Goal: Task Accomplishment & Management: Complete application form

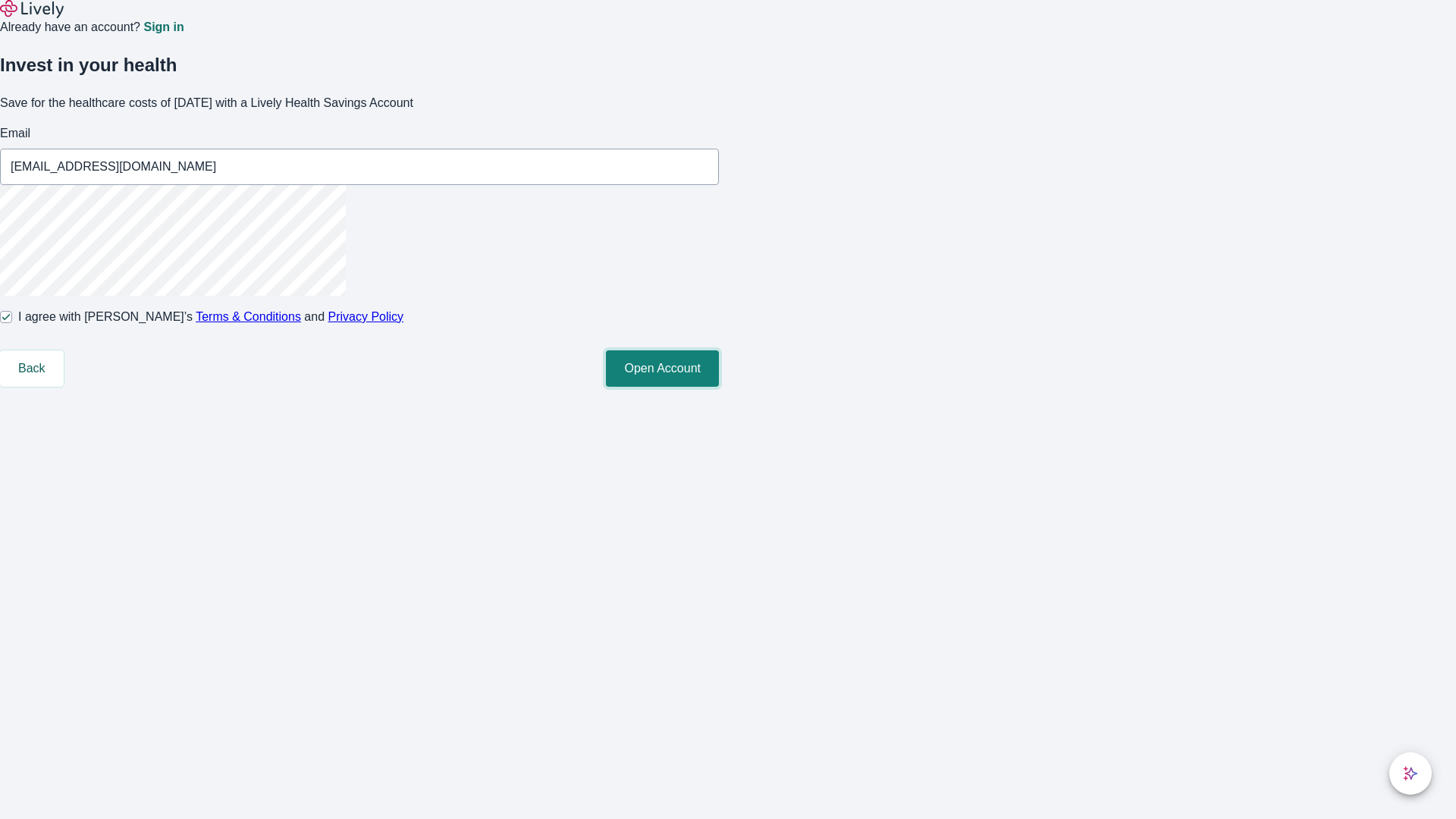
click at [719, 387] on button "Open Account" at bounding box center [663, 369] width 113 height 37
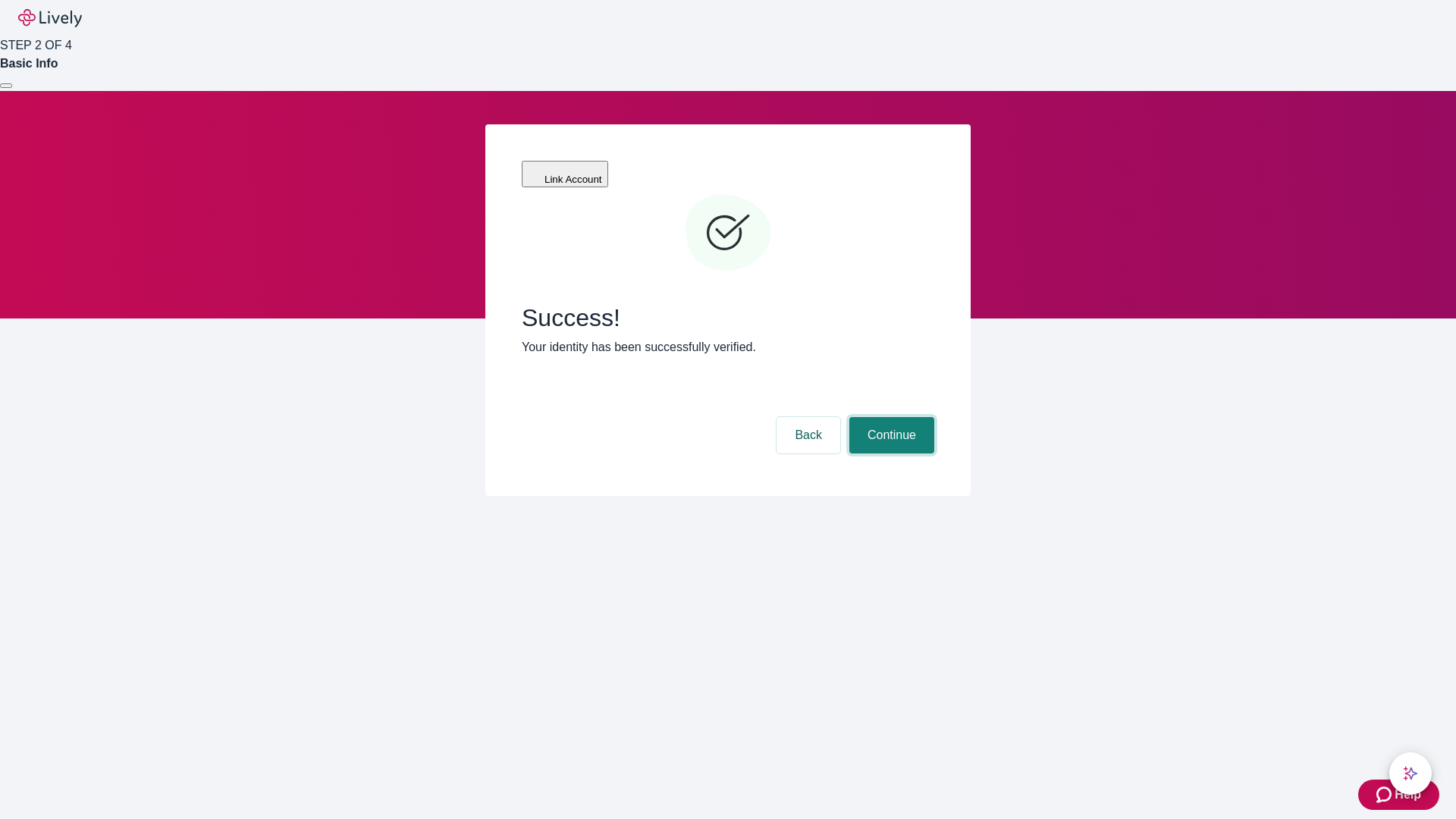
click at [889, 417] on button "Continue" at bounding box center [892, 435] width 85 height 37
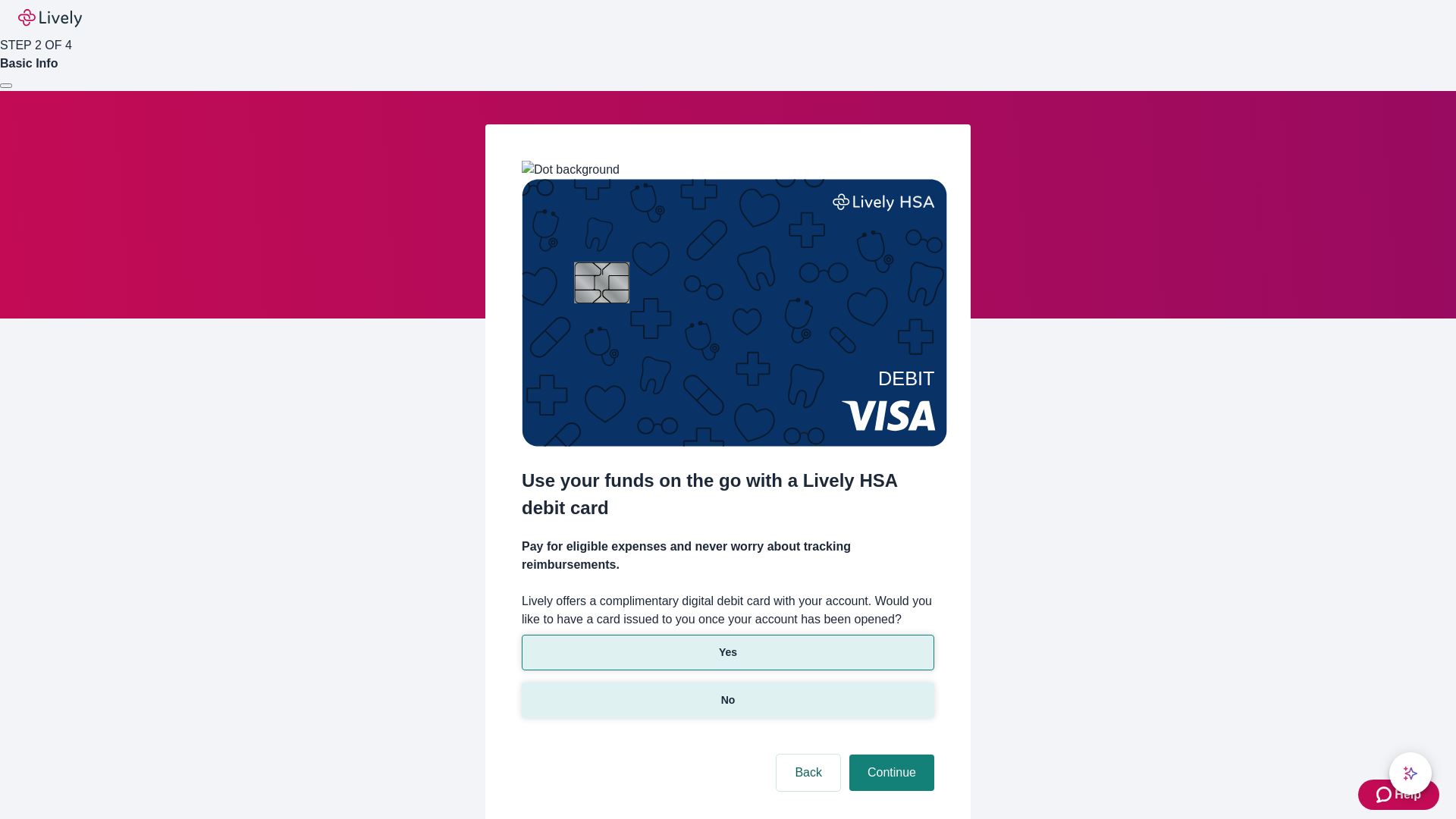
click at [728, 692] on p "No" at bounding box center [728, 700] width 15 height 16
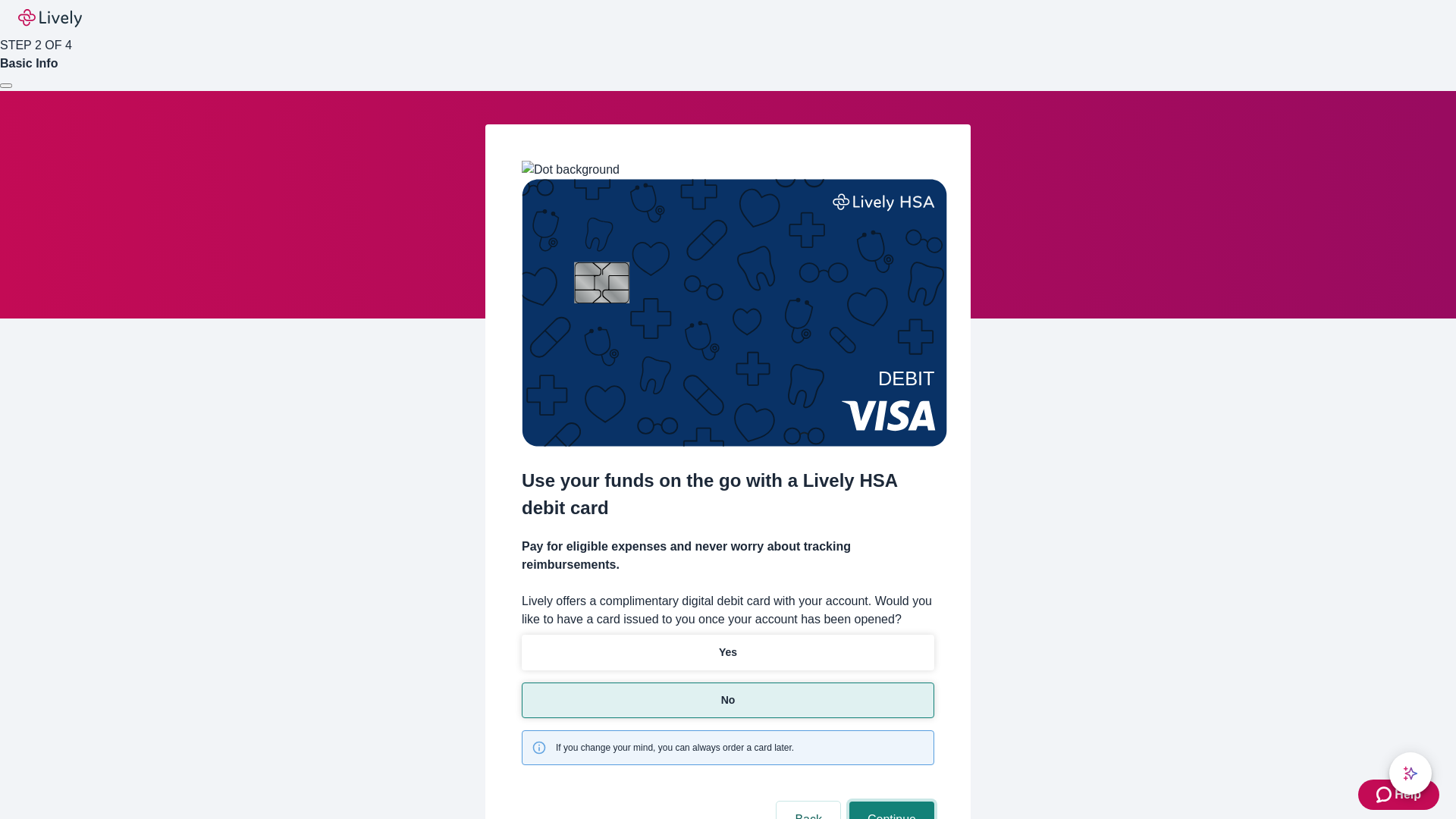
click at [889, 801] on button "Continue" at bounding box center [892, 820] width 85 height 37
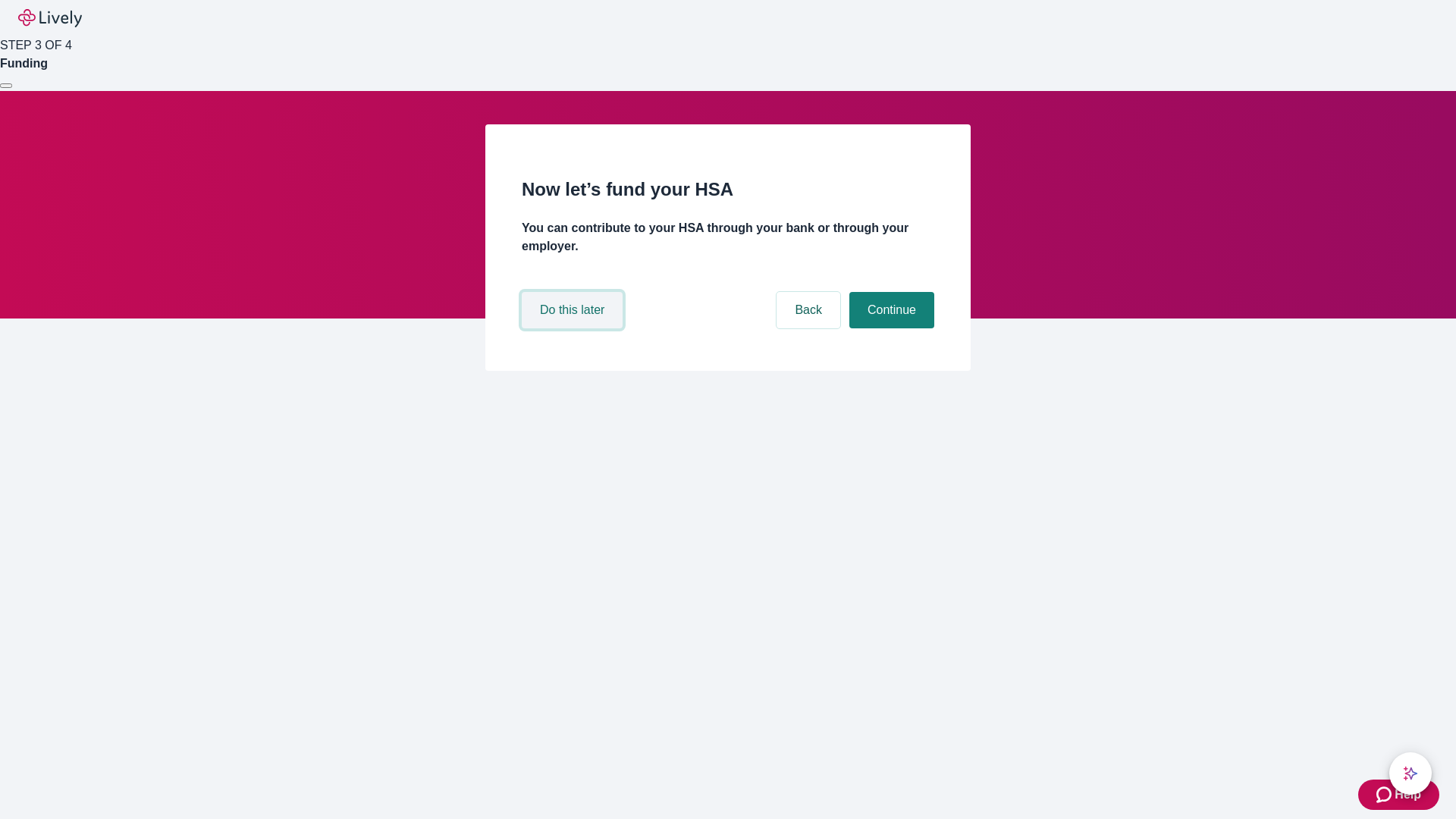
click at [574, 328] on button "Do this later" at bounding box center [572, 310] width 101 height 37
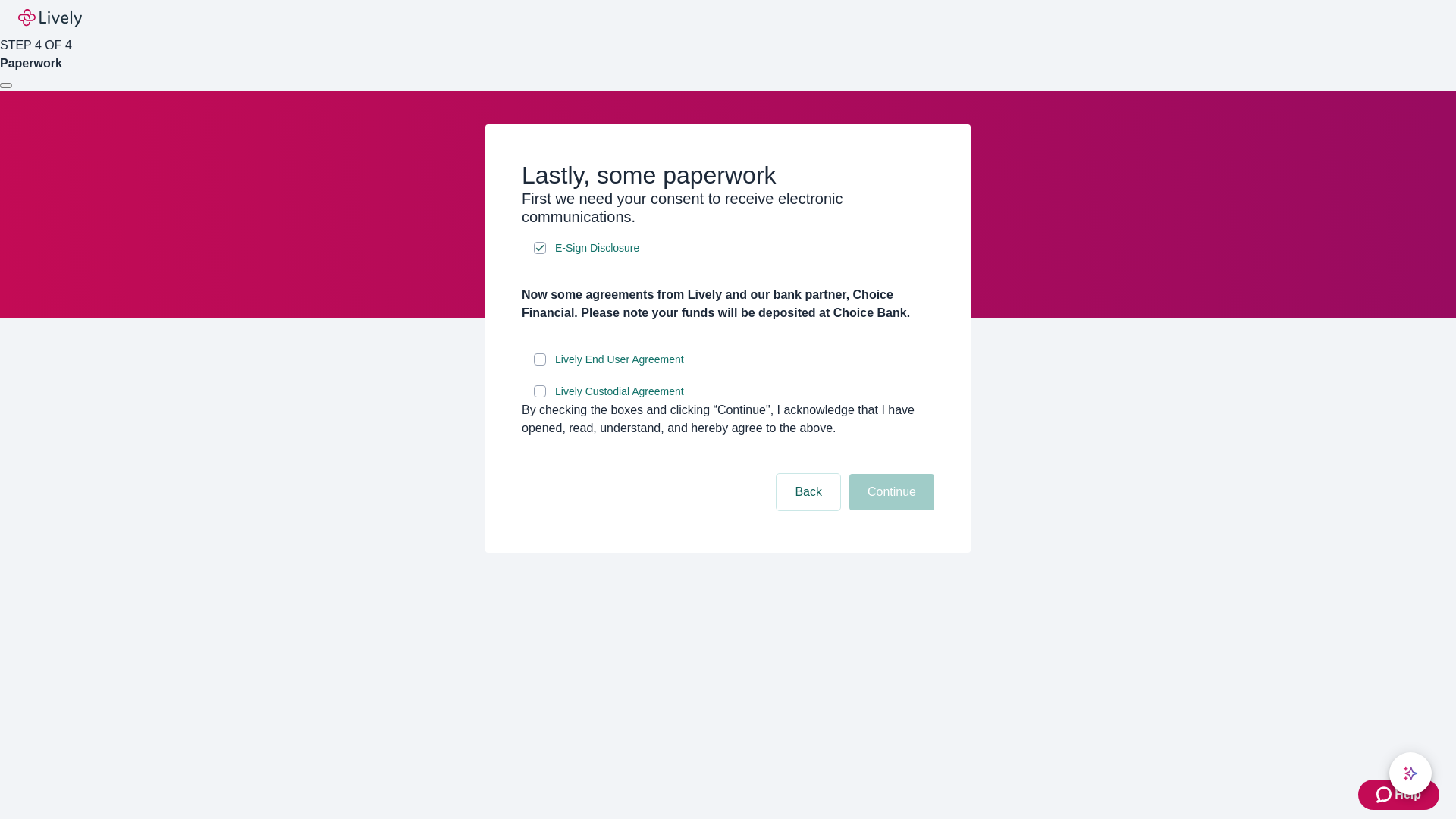
click at [540, 366] on input "Lively End User Agreement" at bounding box center [540, 360] width 12 height 12
checkbox input "true"
click at [540, 398] on input "Lively Custodial Agreement" at bounding box center [540, 392] width 12 height 12
checkbox input "true"
click at [889, 511] on button "Continue" at bounding box center [892, 492] width 85 height 37
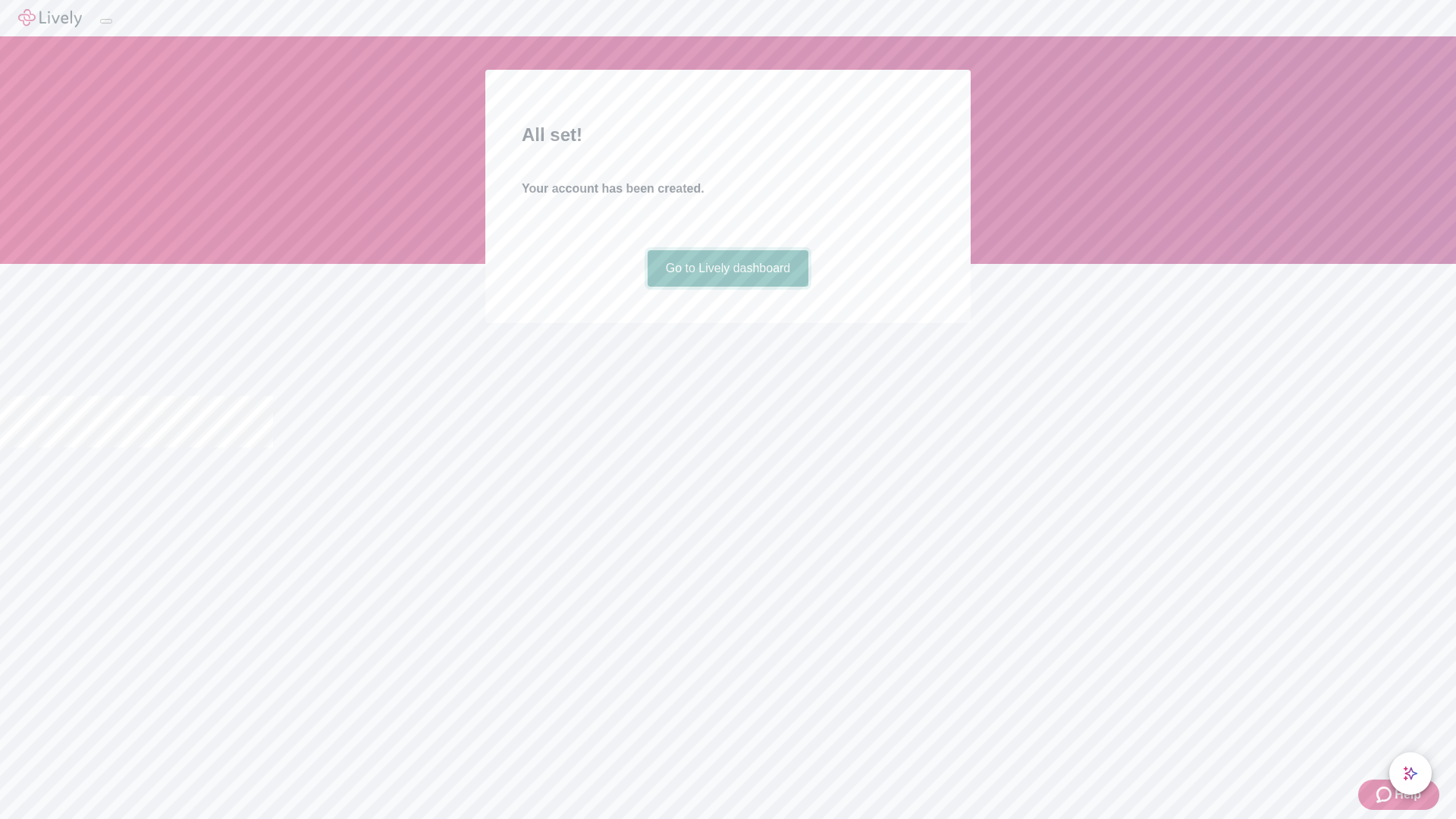
click at [728, 287] on link "Go to Lively dashboard" at bounding box center [728, 269] width 162 height 37
